Goal: Transaction & Acquisition: Purchase product/service

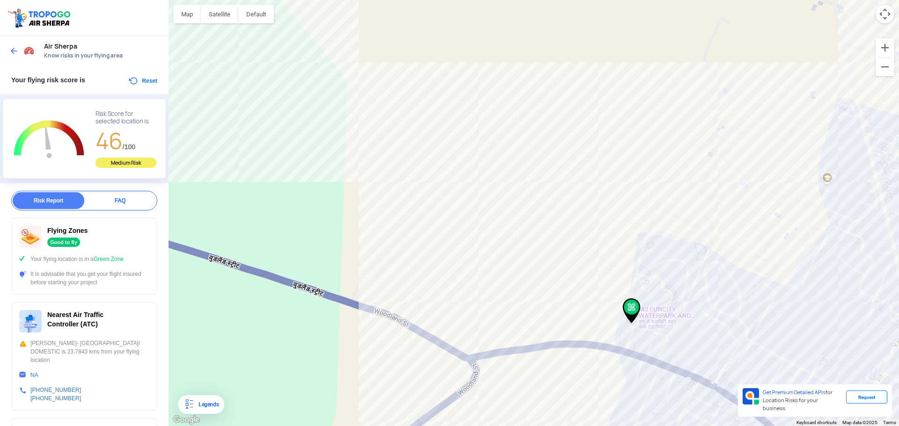
scroll to position [237, 0]
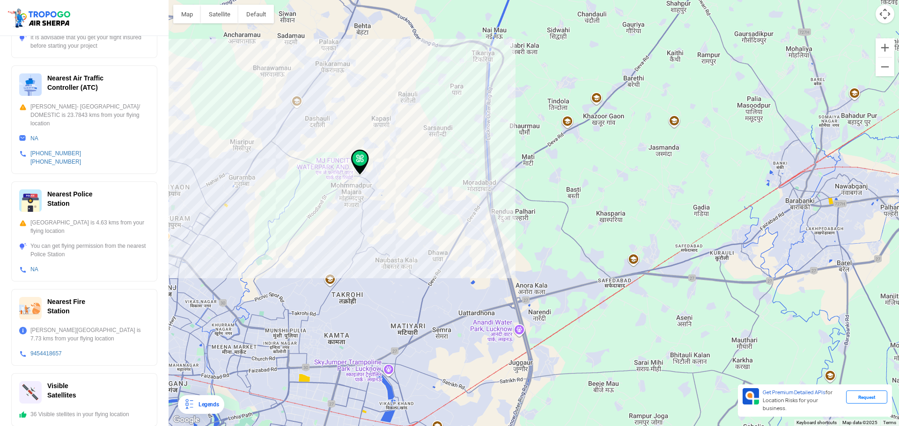
click at [63, 20] on img at bounding box center [40, 18] width 66 height 22
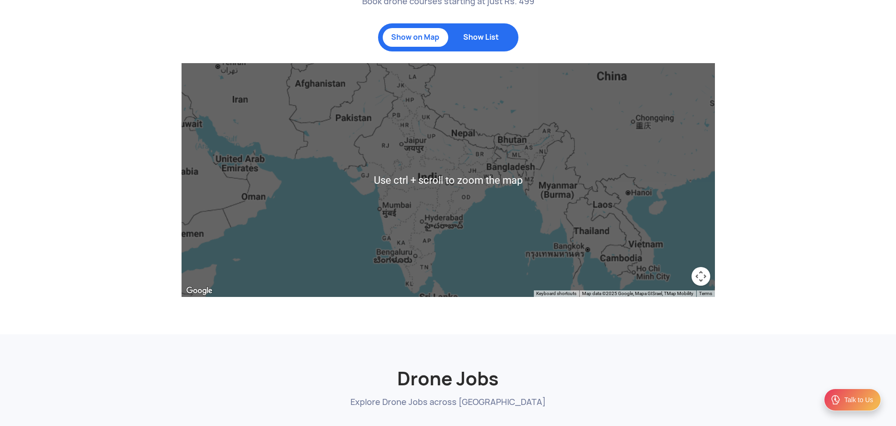
scroll to position [749, 0]
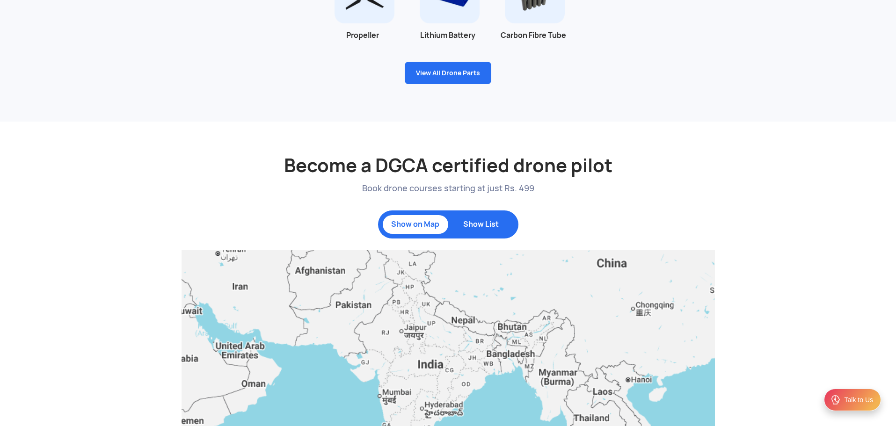
click at [469, 228] on p "Show List" at bounding box center [481, 224] width 56 height 9
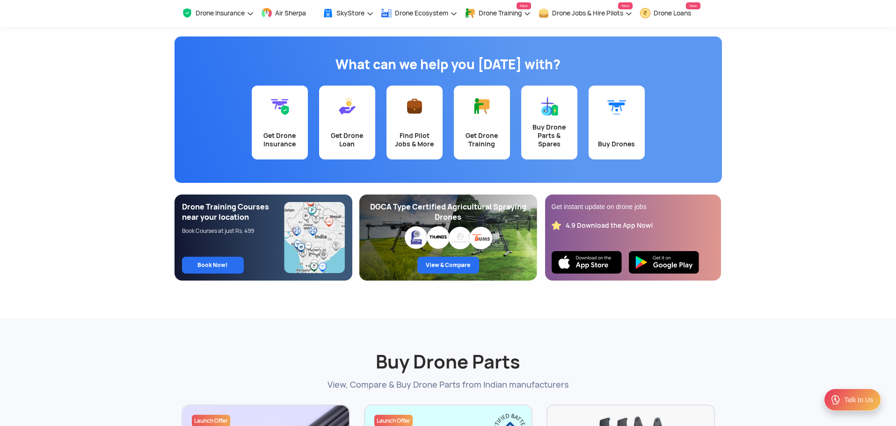
scroll to position [0, 0]
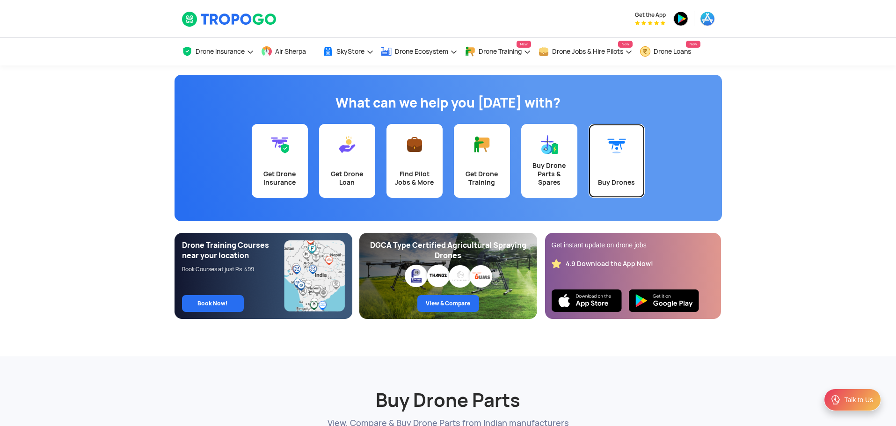
click at [604, 156] on link "Buy Drones" at bounding box center [617, 161] width 56 height 74
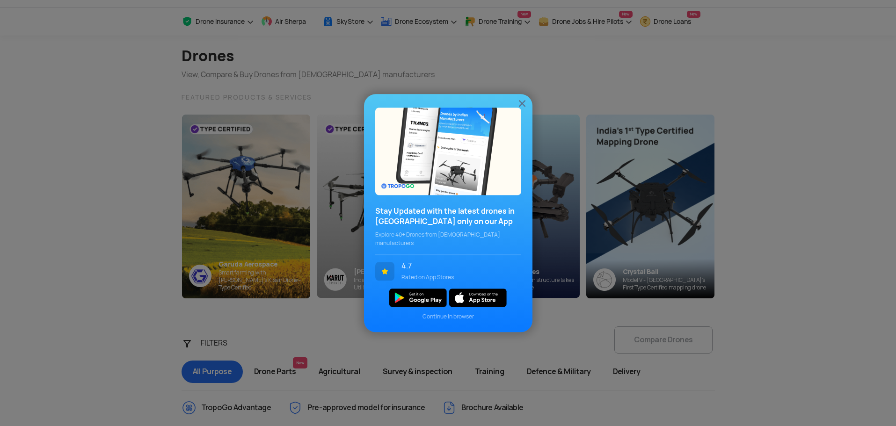
scroll to position [47, 0]
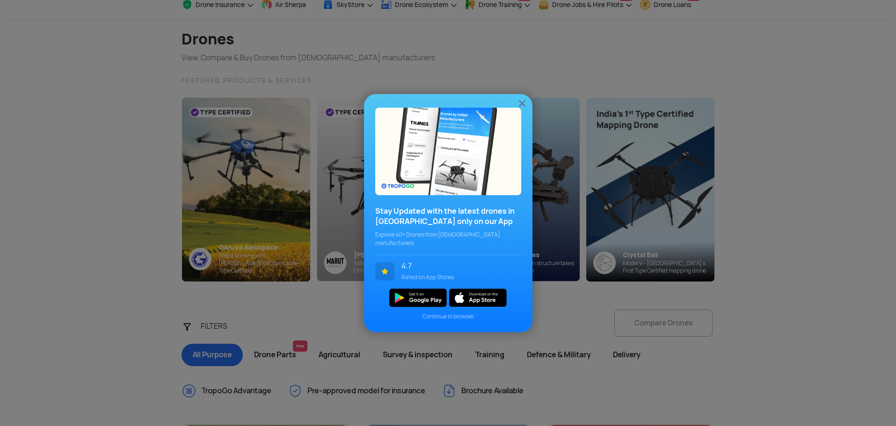
click at [523, 105] on img at bounding box center [522, 103] width 11 height 11
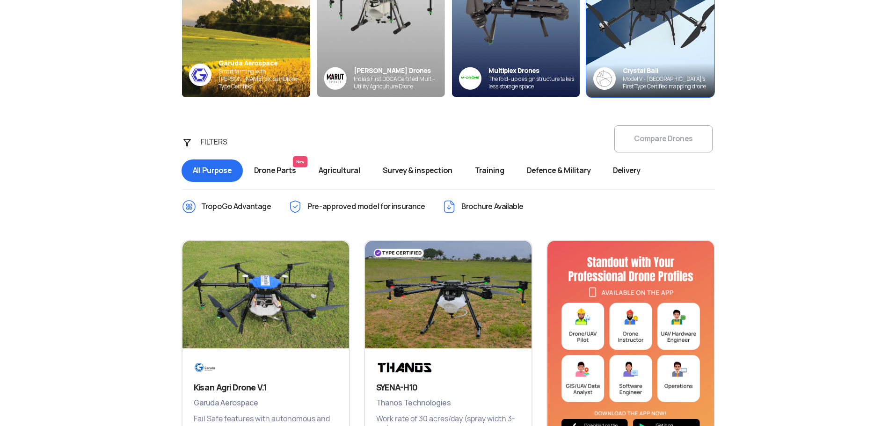
scroll to position [94, 0]
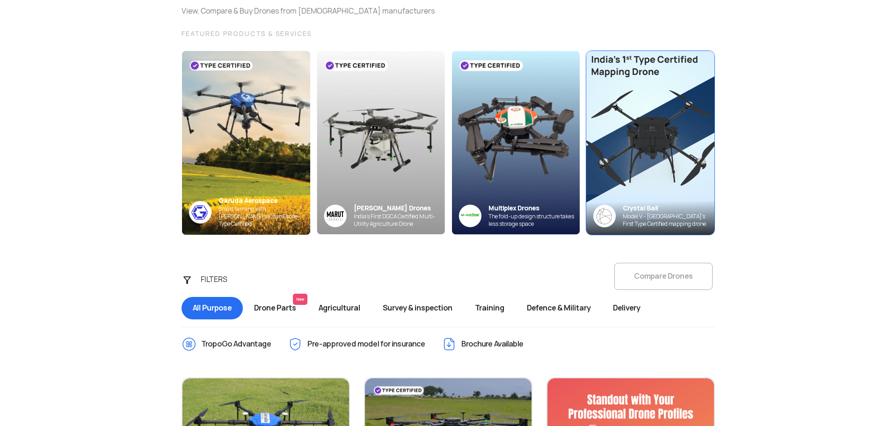
click at [658, 94] on img at bounding box center [650, 143] width 141 height 202
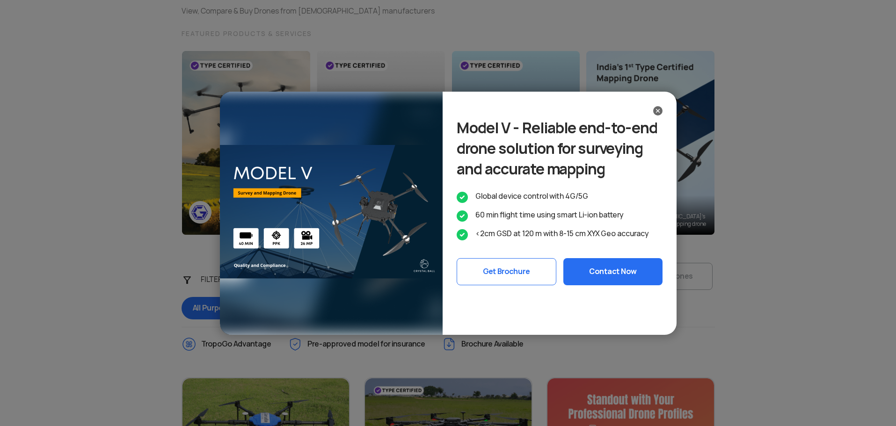
click at [659, 114] on img at bounding box center [658, 110] width 9 height 9
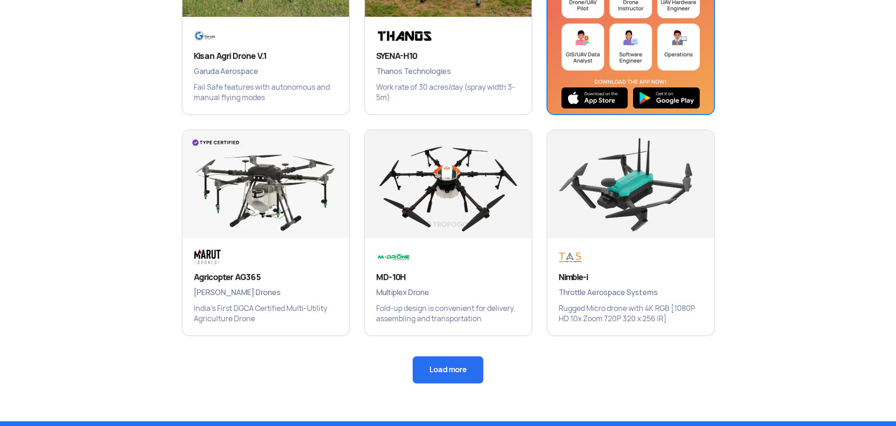
scroll to position [562, 0]
